Goal: Information Seeking & Learning: Learn about a topic

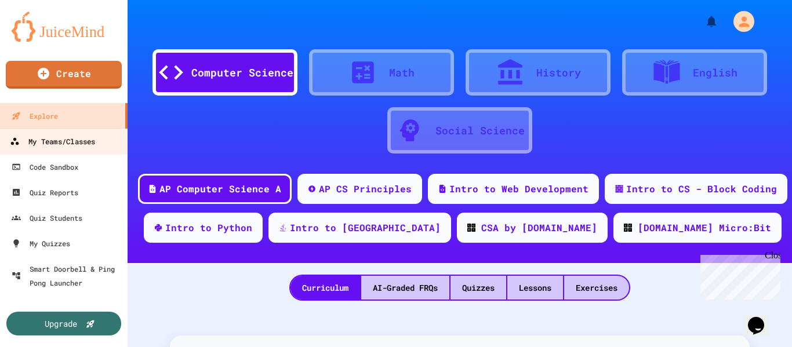
click at [81, 141] on div "My Teams/Classes" at bounding box center [52, 141] width 85 height 14
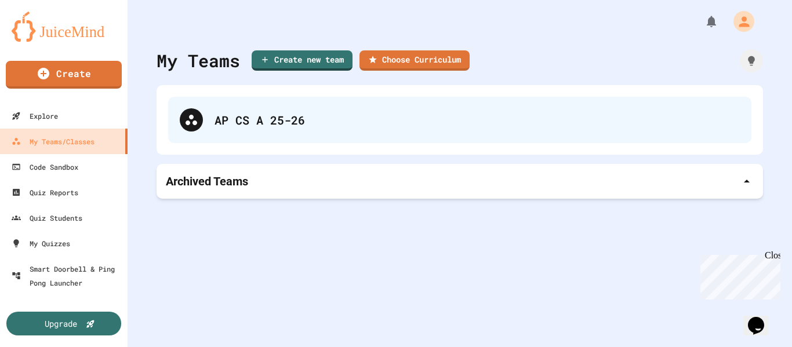
click at [272, 129] on div "AP CS A 25-26" at bounding box center [459, 120] width 583 height 46
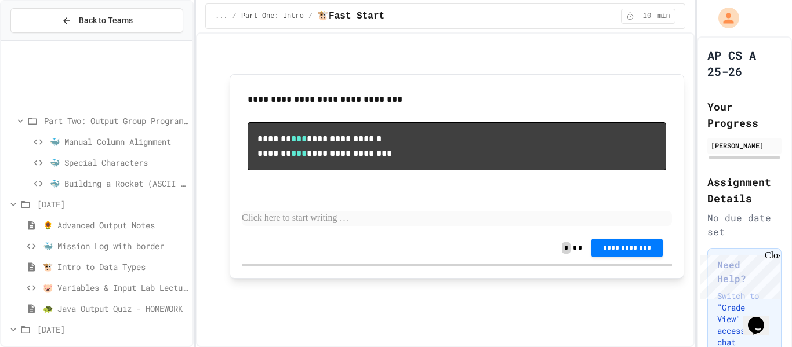
scroll to position [464, 0]
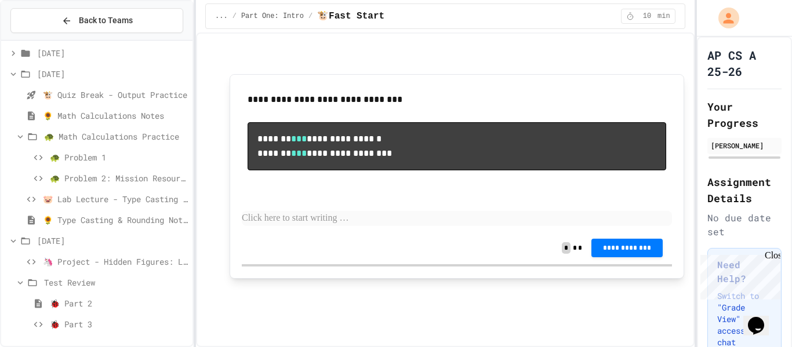
click at [94, 325] on span "🐞 Part 3" at bounding box center [119, 324] width 138 height 12
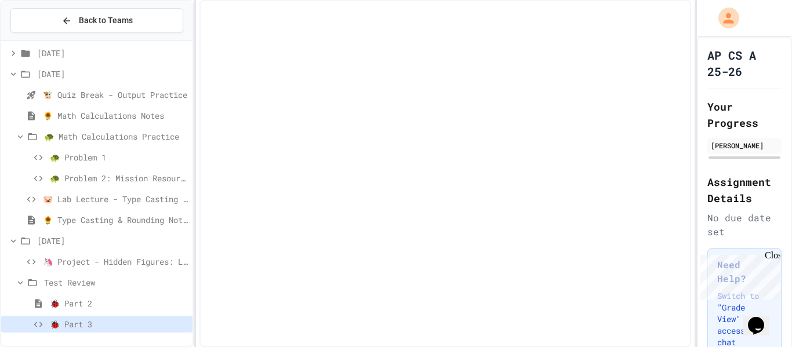
scroll to position [455, 0]
